Goal: Check status

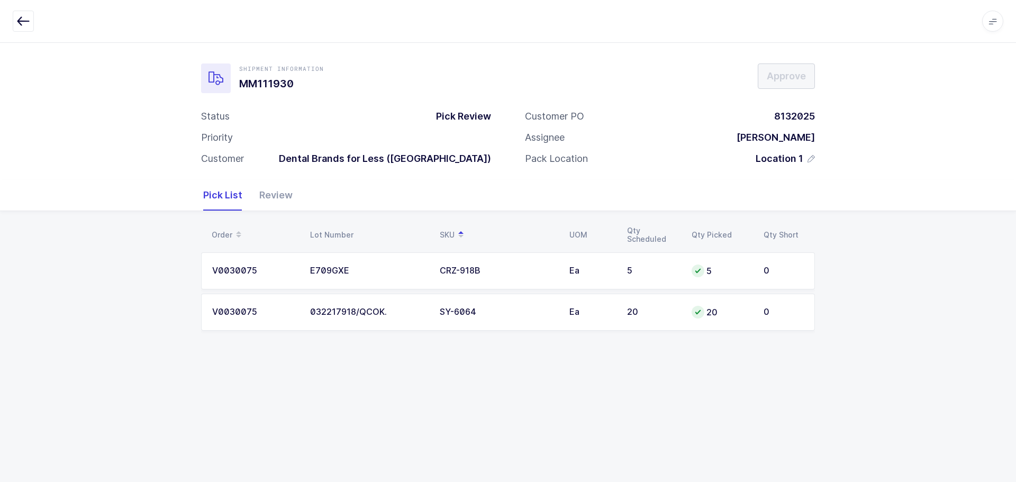
click at [15, 20] on button "button" at bounding box center [23, 21] width 21 height 21
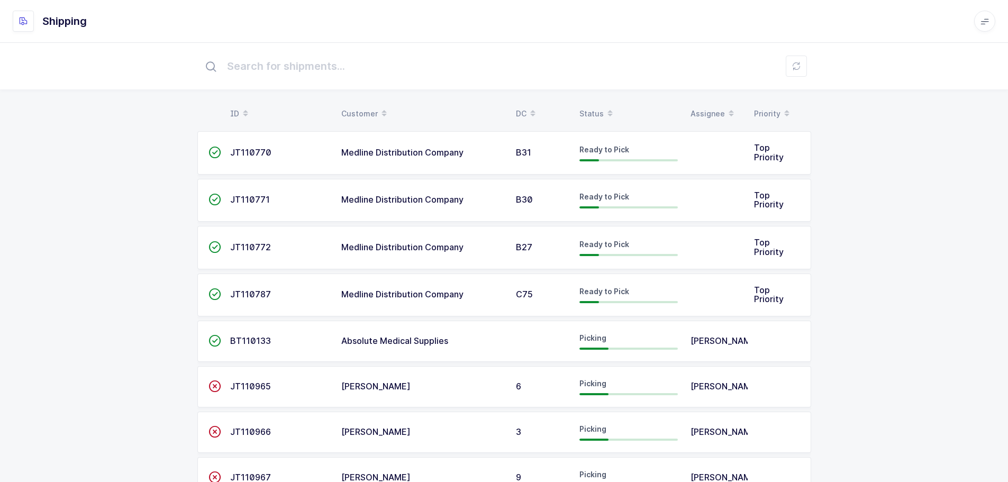
click at [597, 110] on div "Status" at bounding box center [628, 114] width 98 height 18
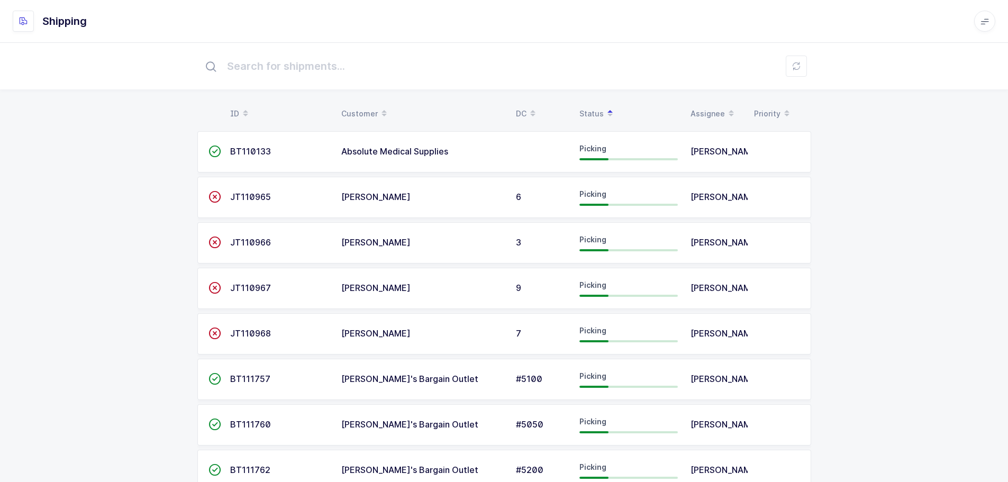
click at [597, 112] on div "Status" at bounding box center [628, 114] width 98 height 18
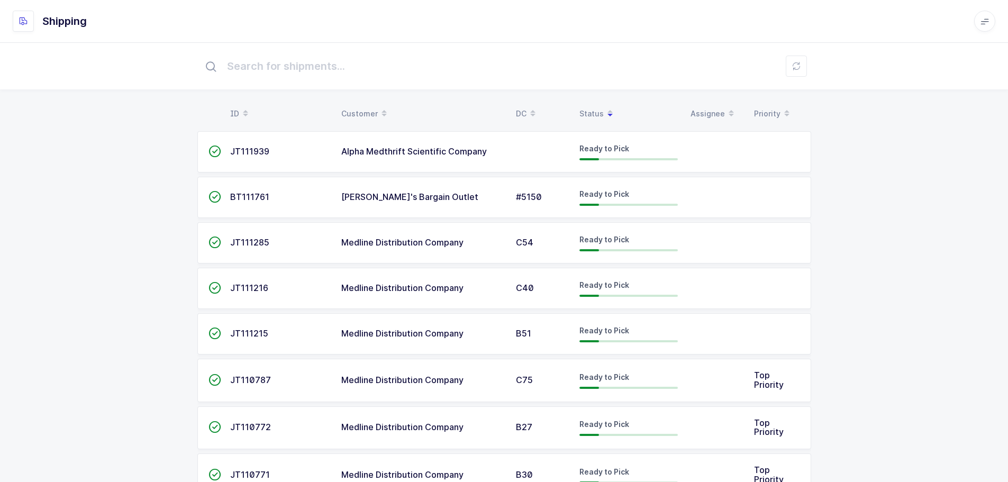
click at [597, 112] on div "Status" at bounding box center [628, 114] width 98 height 18
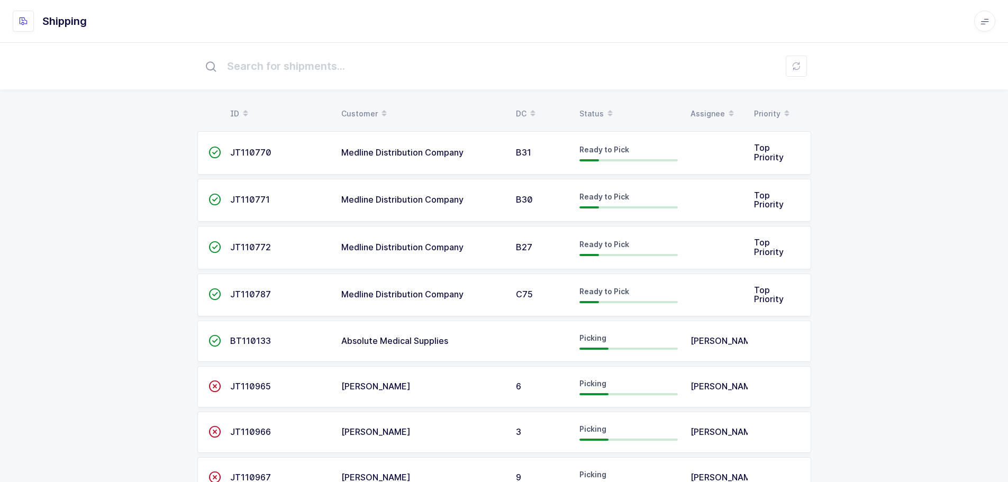
click at [597, 112] on div "Status" at bounding box center [628, 114] width 98 height 18
click at [597, 106] on div "Status" at bounding box center [628, 114] width 98 height 18
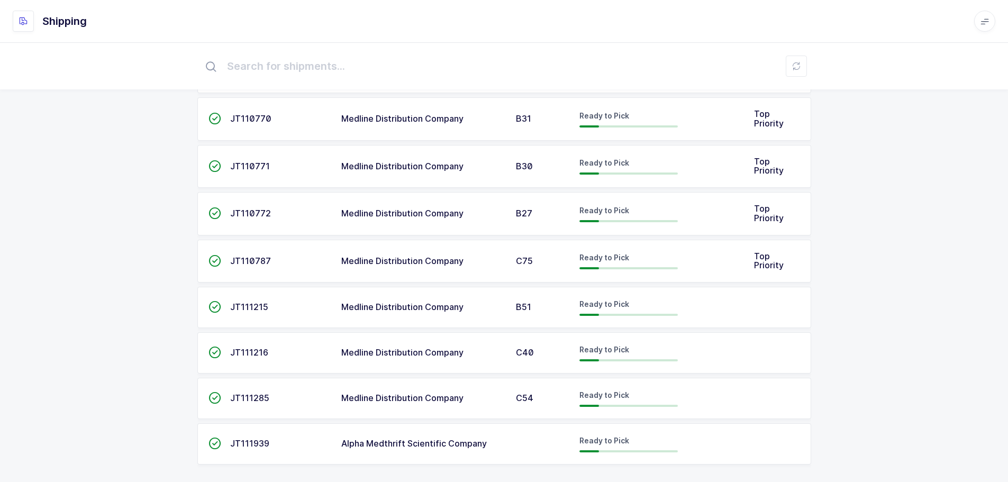
scroll to position [451, 0]
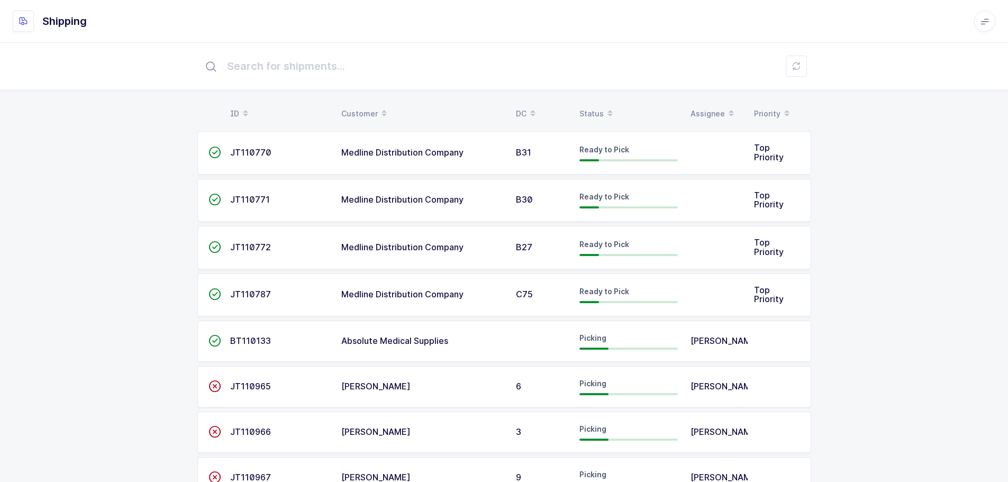
click at [590, 111] on div "Status" at bounding box center [628, 114] width 98 height 18
click at [597, 113] on div "Status" at bounding box center [628, 114] width 98 height 18
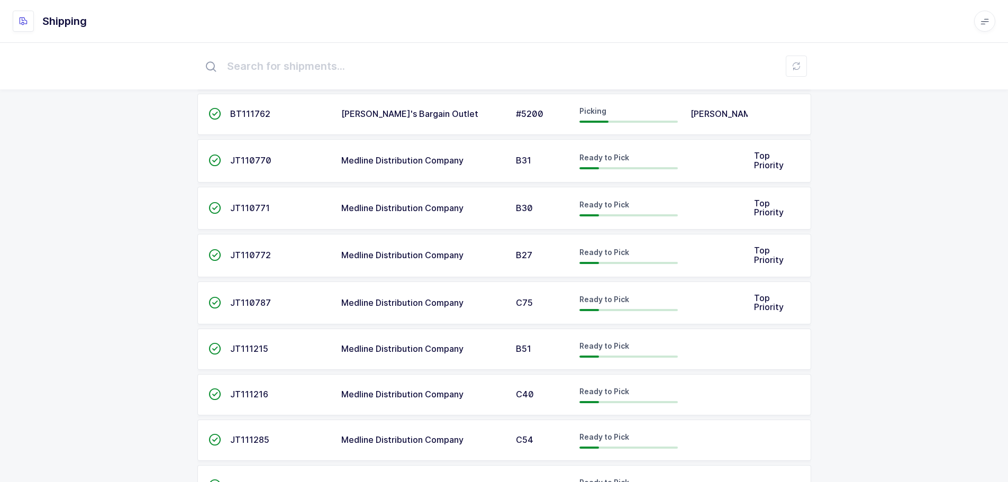
scroll to position [451, 0]
